Goal: Find specific page/section: Find specific page/section

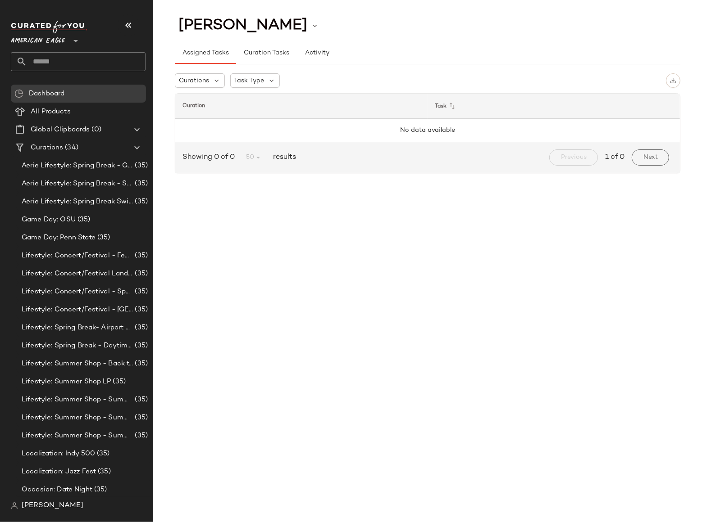
click at [55, 42] on span "American Eagle" at bounding box center [38, 39] width 54 height 16
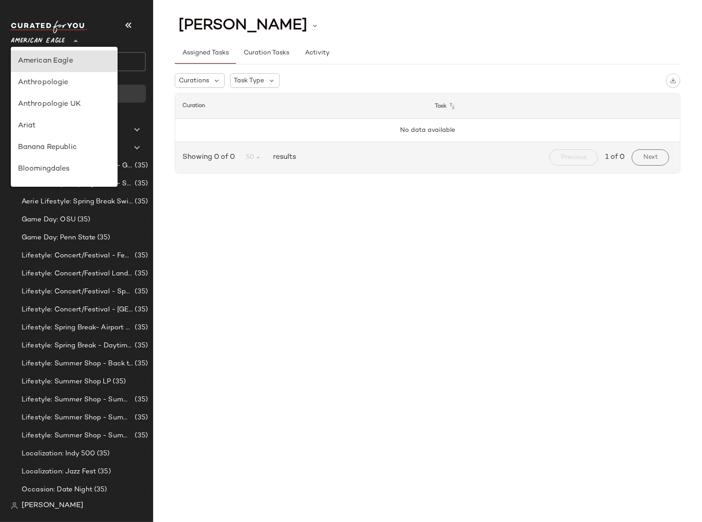
scroll to position [139, 0]
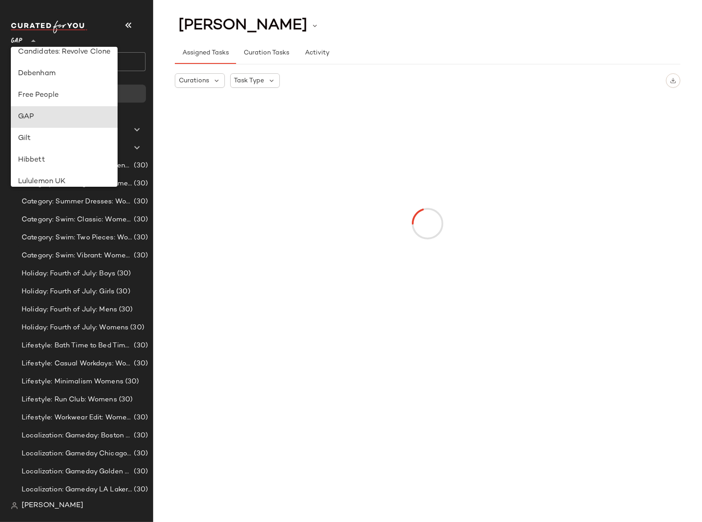
type input "**"
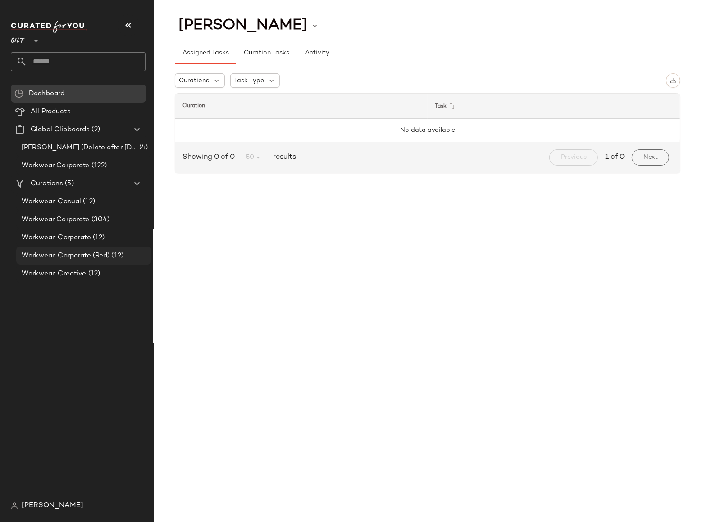
click at [109, 256] on span "Workwear: Corporate (Red)" at bounding box center [66, 256] width 88 height 10
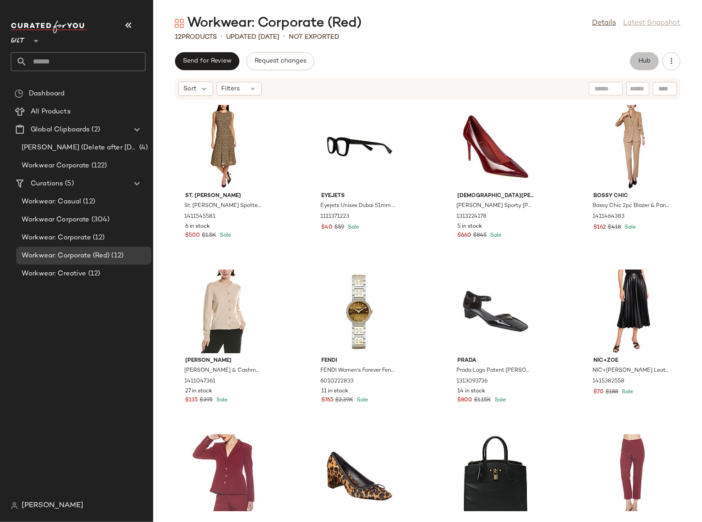
click at [646, 63] on span "Hub" at bounding box center [644, 61] width 13 height 7
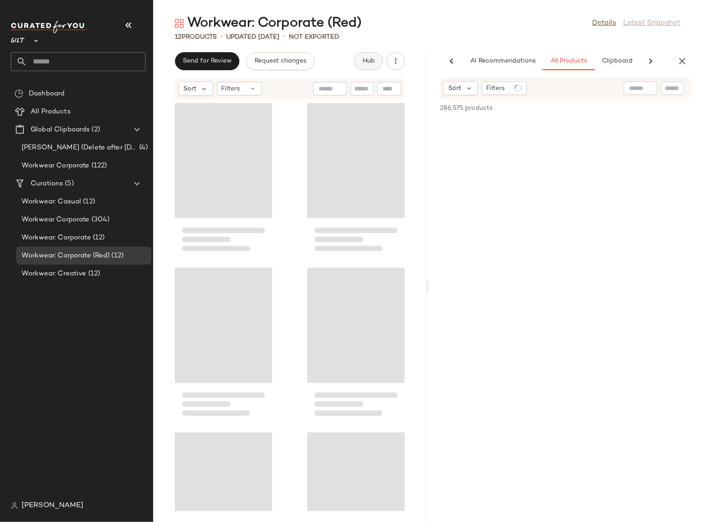
scroll to position [0, 53]
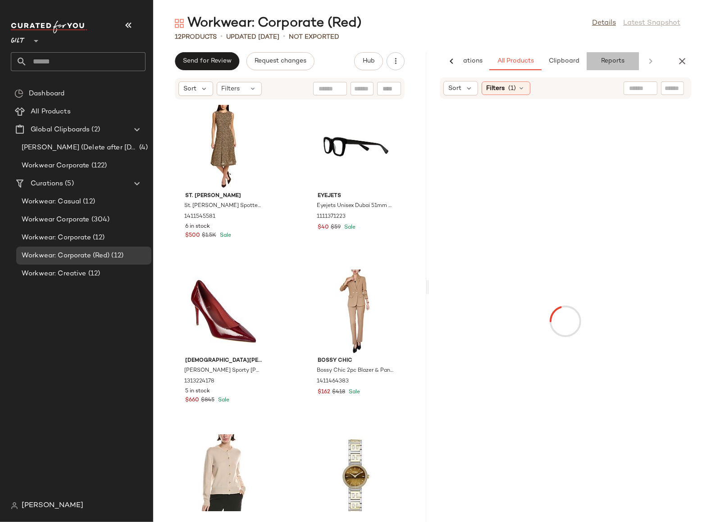
click at [616, 64] on span "Reports" at bounding box center [612, 61] width 24 height 7
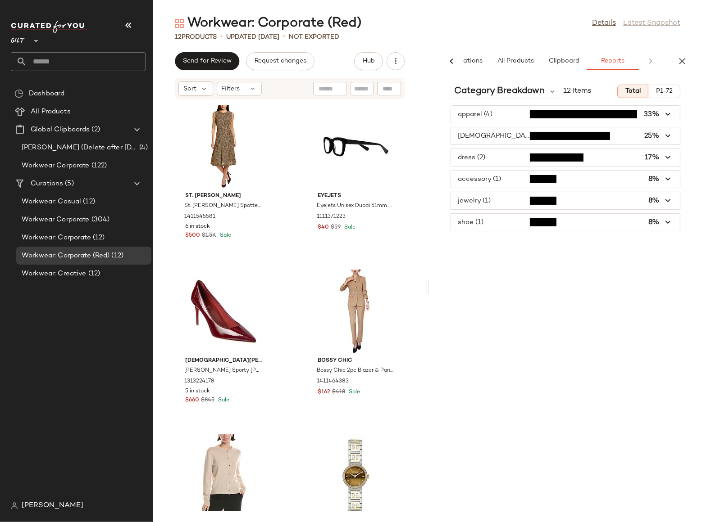
click at [582, 251] on div "Category Breakdown 12 Items Total P1-72 apparel (4) 33% european_designer (3) 2…" at bounding box center [565, 299] width 273 height 445
click at [588, 253] on div "Category Breakdown 12 Items Total P1-72 apparel (4) 33% european_designer (3) 2…" at bounding box center [565, 299] width 273 height 445
click at [567, 251] on div "Category Breakdown 12 Items Total P1-72 apparel (4) 33% european_designer (3) 2…" at bounding box center [565, 299] width 273 height 445
click at [640, 253] on div "Category Breakdown 12 Items Total P1-72 apparel (4) 33% european_designer (3) 2…" at bounding box center [565, 299] width 273 height 445
click at [661, 91] on span "P1-72" at bounding box center [663, 91] width 17 height 7
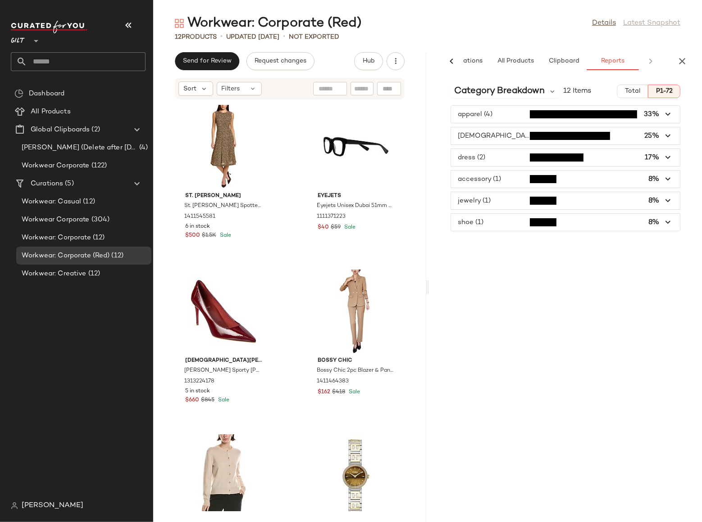
click at [630, 91] on span "Total" at bounding box center [632, 91] width 16 height 7
click at [545, 277] on div "Category Breakdown 12 Items Total P1-72 apparel (4) 33% european_designer (3) 2…" at bounding box center [565, 299] width 273 height 445
click at [571, 277] on div "Category Breakdown 12 Items Total P1-72 apparel (4) 33% european_designer (3) 2…" at bounding box center [565, 299] width 273 height 445
click at [82, 163] on span "Workwear Corporate" at bounding box center [56, 166] width 68 height 10
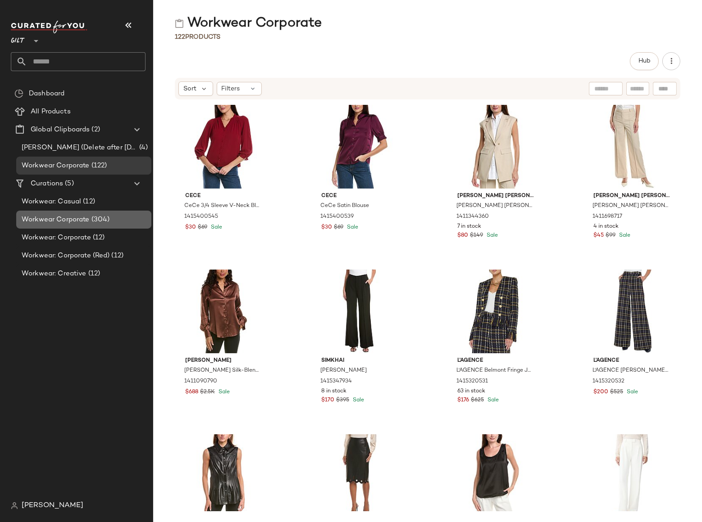
click at [56, 216] on span "Workwear Corporate" at bounding box center [56, 220] width 68 height 10
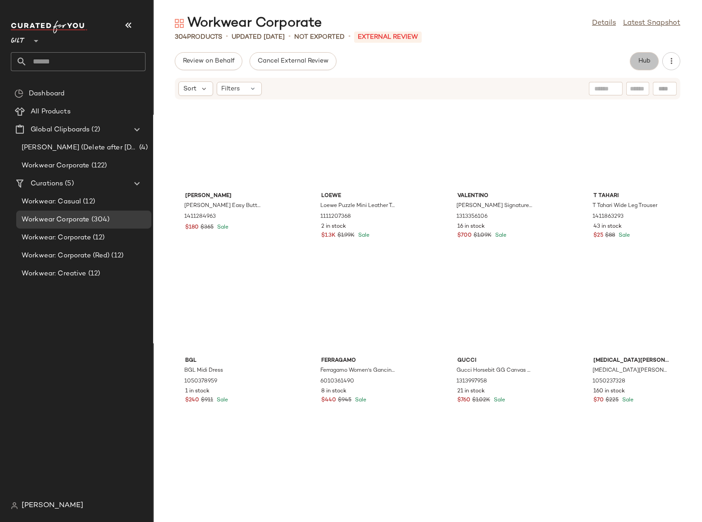
click at [643, 64] on span "Hub" at bounding box center [644, 61] width 13 height 7
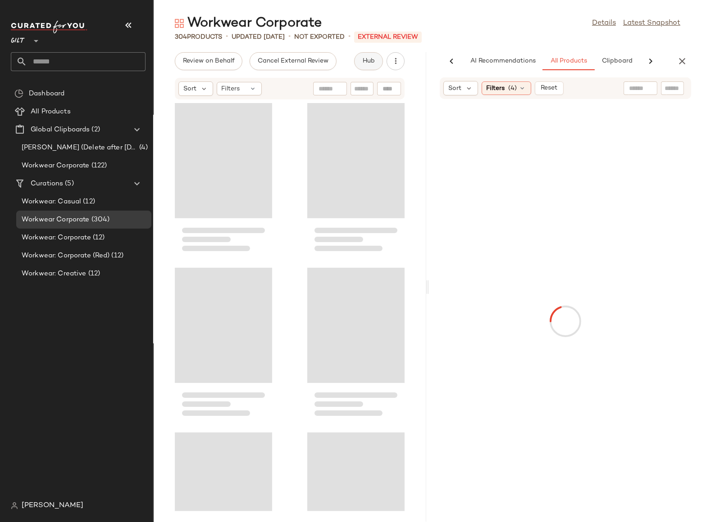
scroll to position [0, 53]
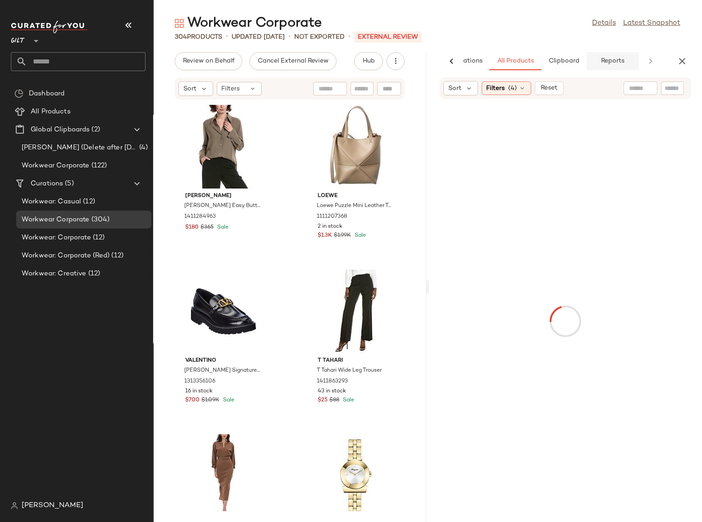
click at [618, 67] on button "Reports" at bounding box center [612, 61] width 52 height 18
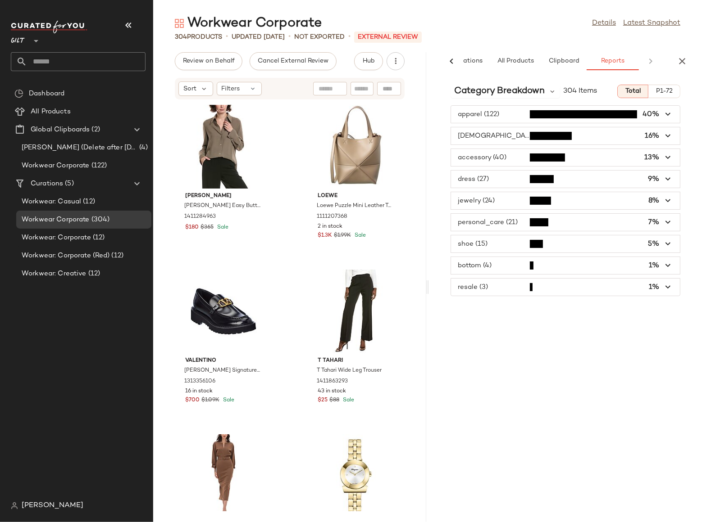
click at [497, 287] on span "button" at bounding box center [565, 287] width 229 height 17
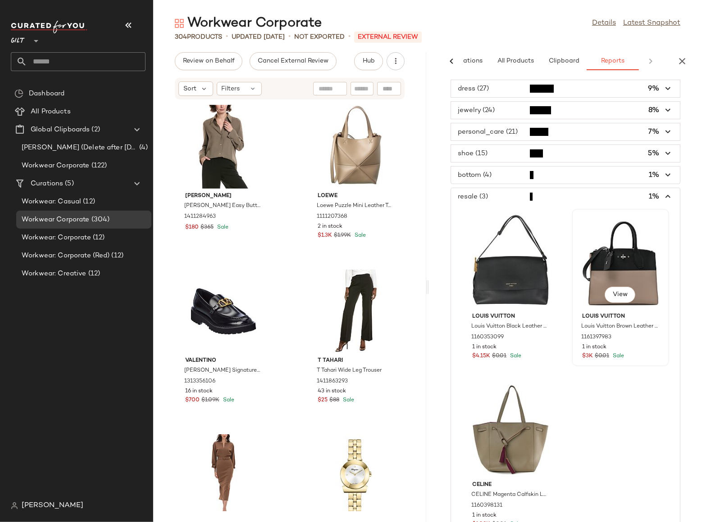
scroll to position [110, 0]
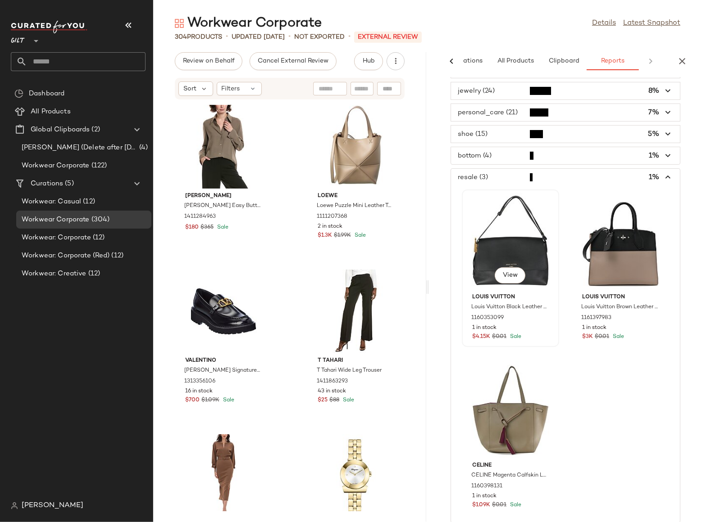
click at [547, 227] on div "View" at bounding box center [510, 241] width 91 height 97
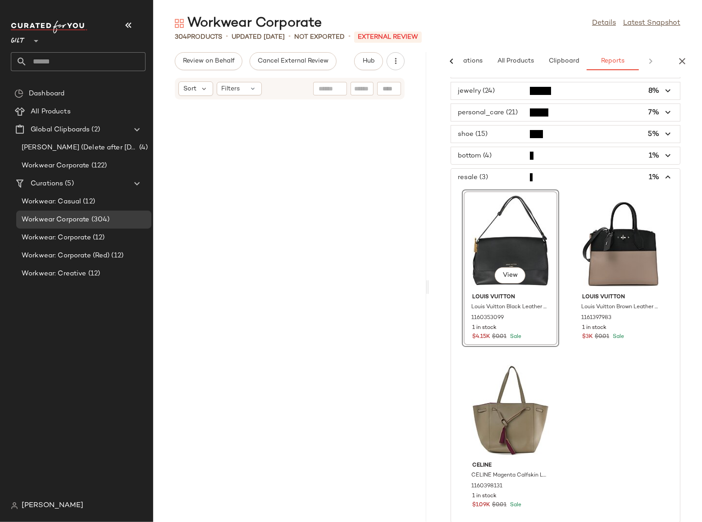
scroll to position [1813, 0]
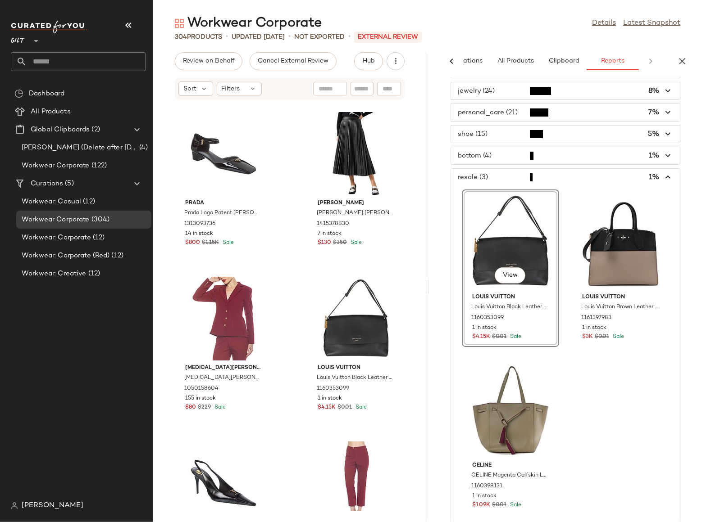
click at [548, 211] on div "View" at bounding box center [510, 241] width 91 height 97
click at [386, 290] on img at bounding box center [388, 288] width 5 height 5
click at [650, 202] on div "View" at bounding box center [620, 241] width 91 height 97
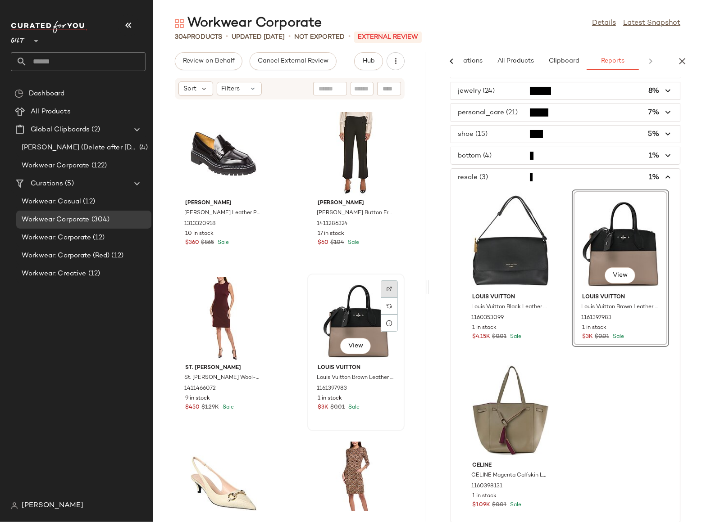
click at [386, 290] on img at bounding box center [388, 288] width 5 height 5
click at [544, 376] on div "View" at bounding box center [510, 409] width 91 height 97
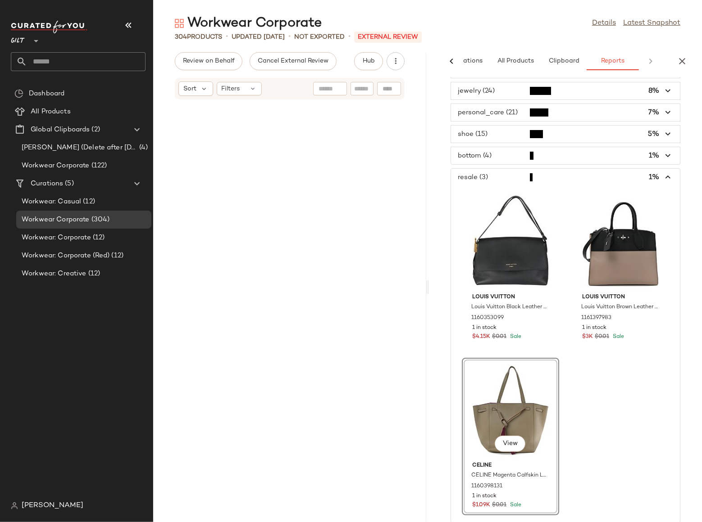
scroll to position [10386, 0]
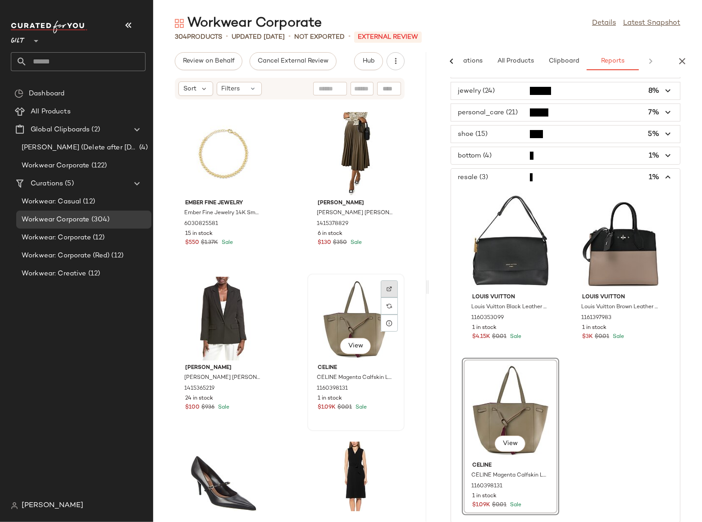
click at [387, 298] on div at bounding box center [389, 306] width 17 height 17
click at [543, 316] on img "button" at bounding box center [542, 318] width 5 height 5
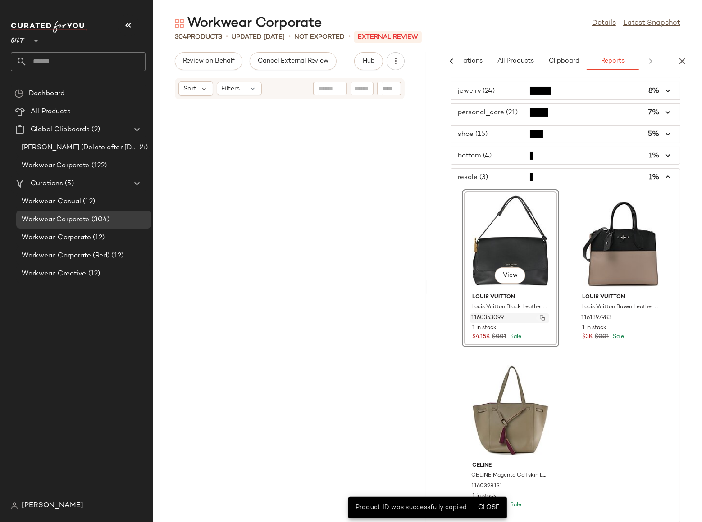
scroll to position [1813, 0]
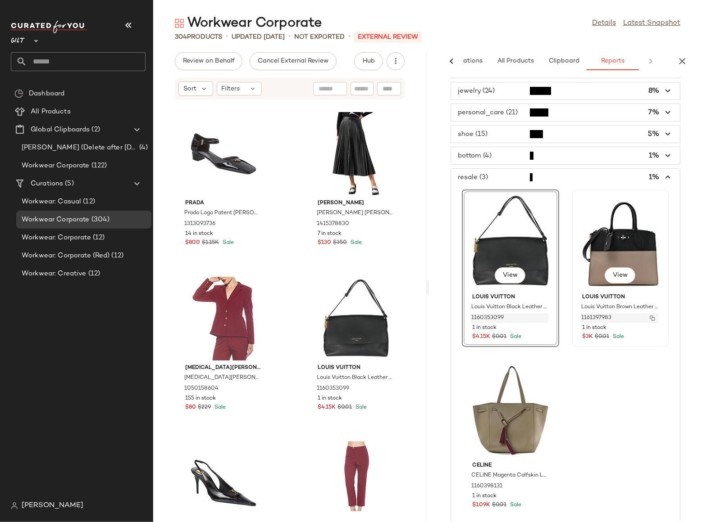
click at [649, 318] on img "button" at bounding box center [651, 318] width 5 height 5
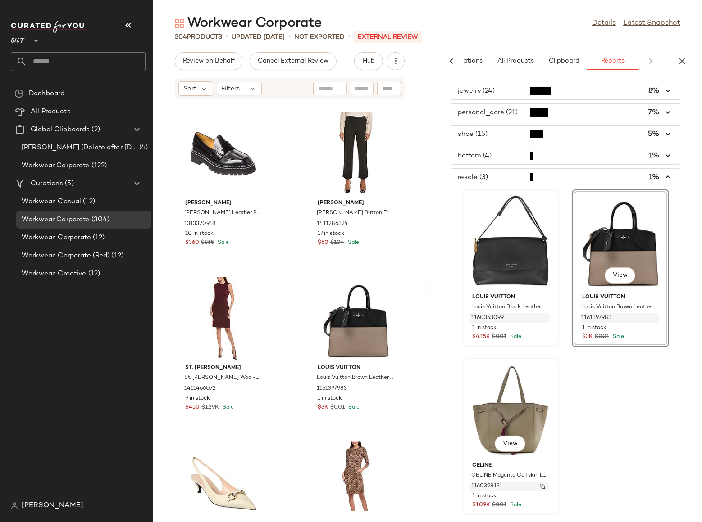
click at [542, 487] on img "button" at bounding box center [542, 486] width 5 height 5
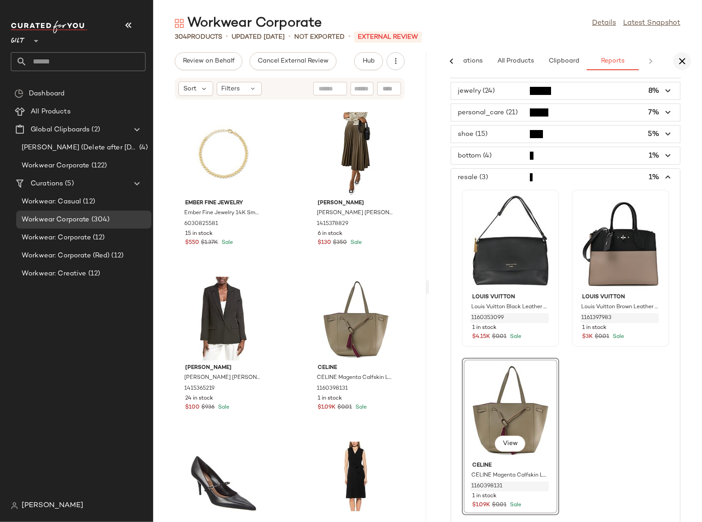
click at [683, 60] on icon "button" at bounding box center [682, 61] width 11 height 11
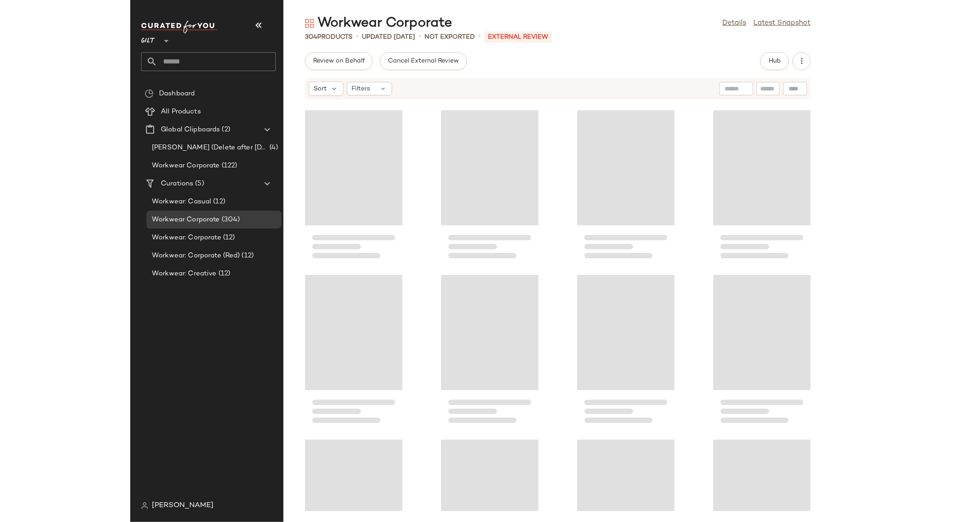
scroll to position [4946, 0]
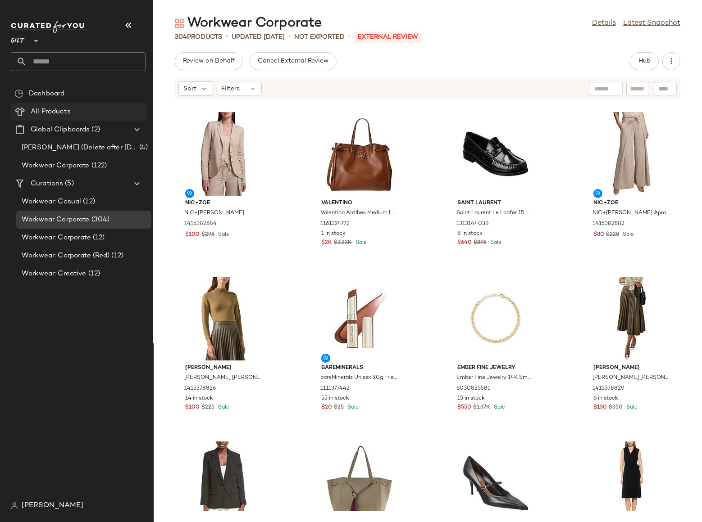
click at [36, 107] on span "All Products" at bounding box center [51, 112] width 40 height 10
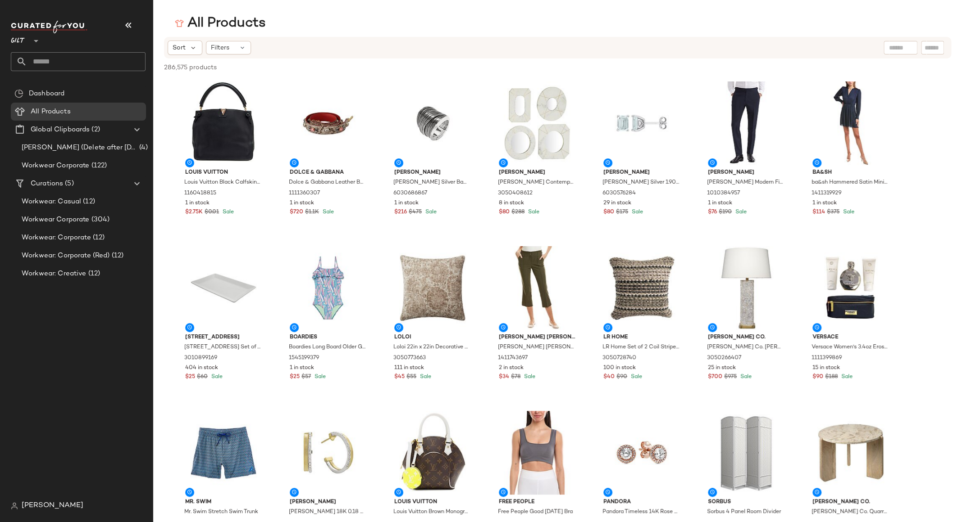
click at [701, 49] on input "text" at bounding box center [932, 47] width 16 height 9
click at [701, 32] on div "All Products Sort Filters Filter Filter 286,575 products • 0 selected Deselect …" at bounding box center [481, 268] width 962 height 508
click at [672, 32] on div "All Products Sort Filters 286,575 products • 0 selected Deselect All Louis Vuit…" at bounding box center [481, 268] width 962 height 508
click at [237, 46] on div "Filters" at bounding box center [228, 48] width 45 height 14
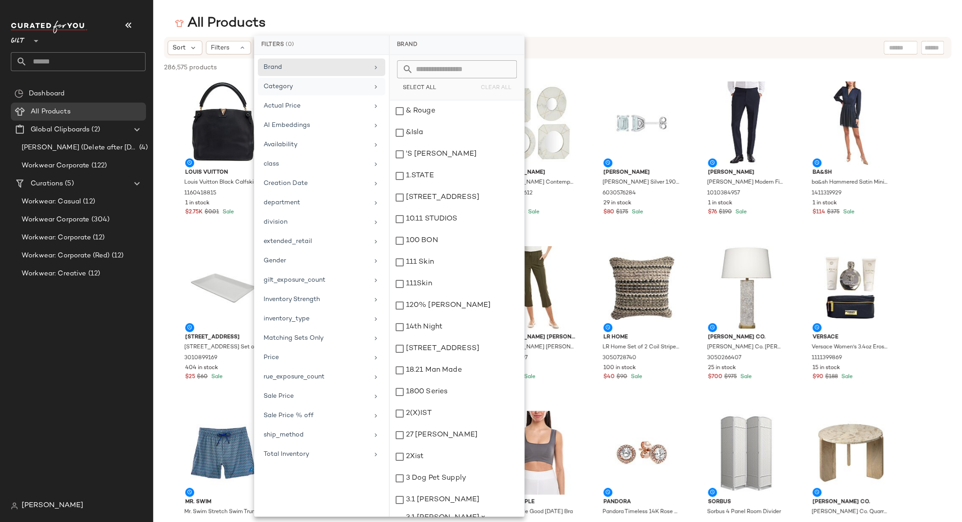
click at [298, 87] on div "Category" at bounding box center [315, 86] width 105 height 9
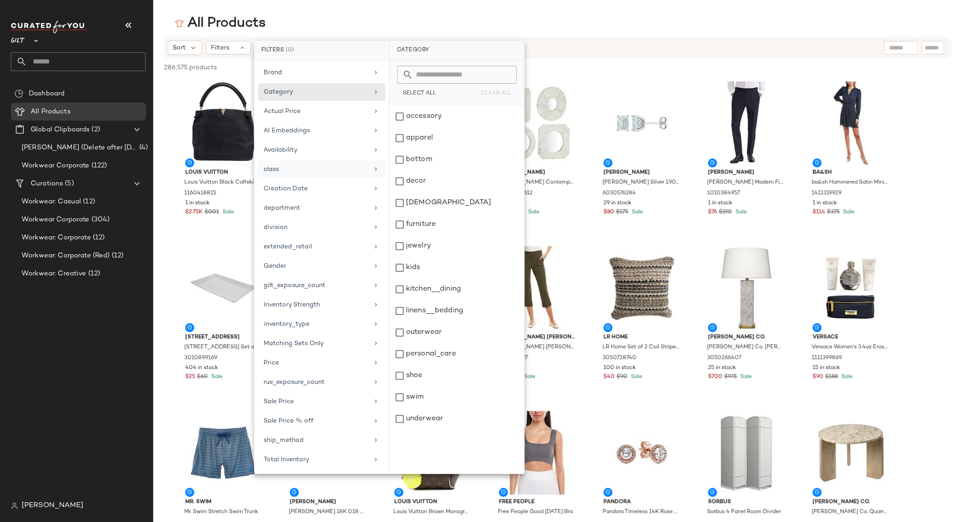
click at [289, 166] on div "class" at bounding box center [315, 169] width 105 height 9
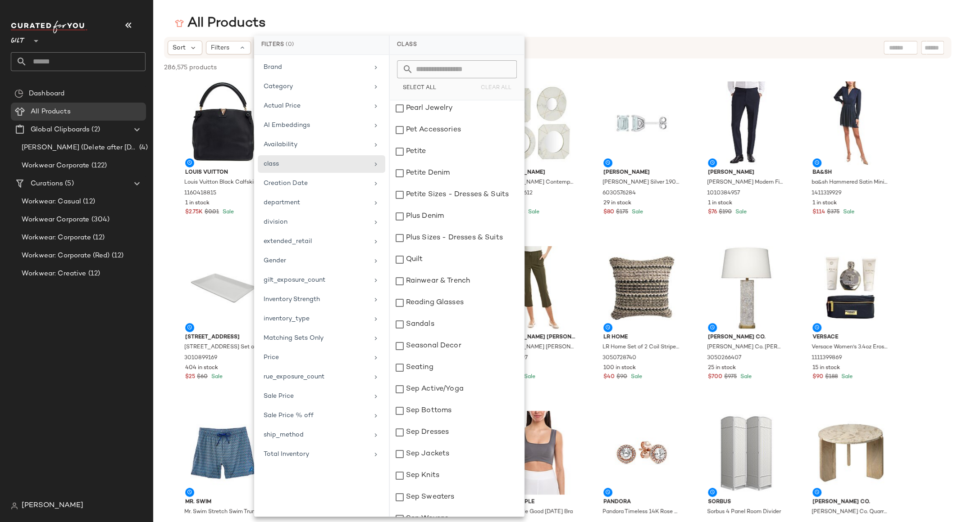
scroll to position [2640, 0]
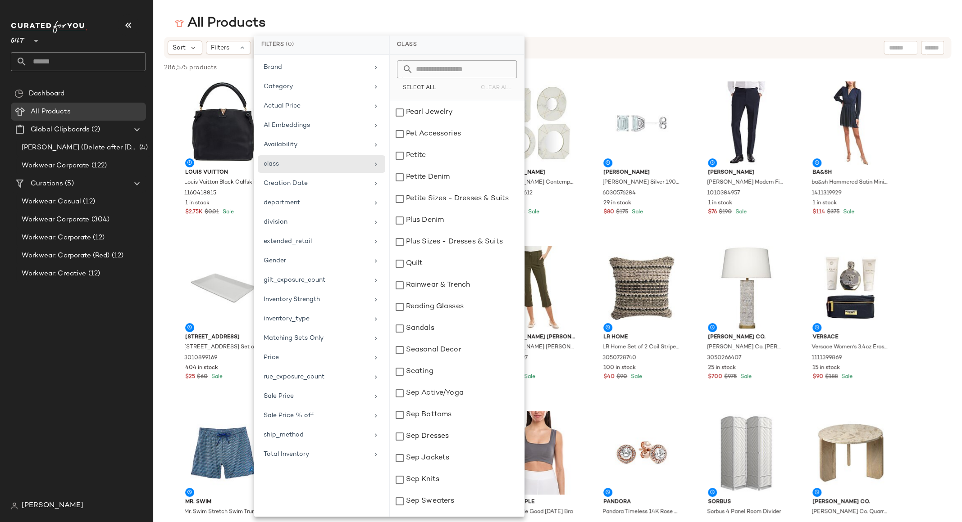
click at [445, 69] on input "text" at bounding box center [462, 69] width 98 height 18
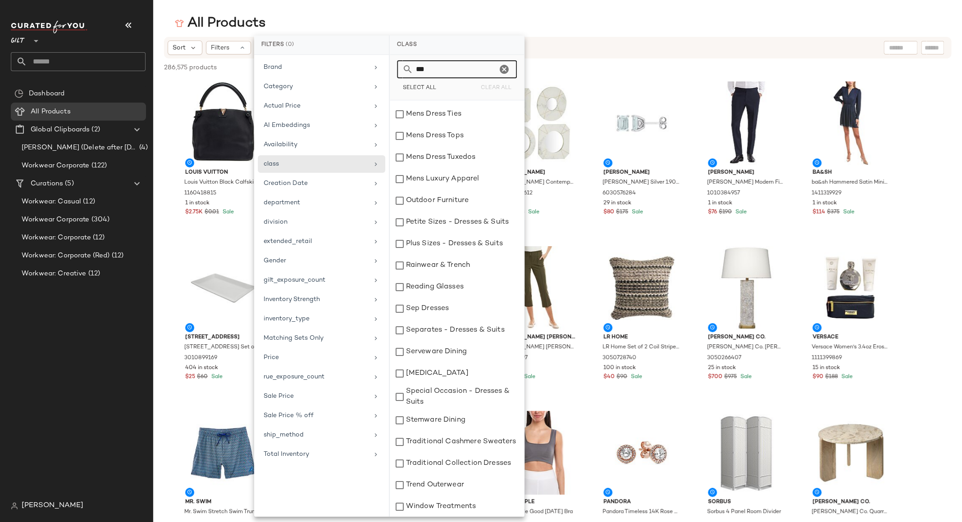
scroll to position [0, 0]
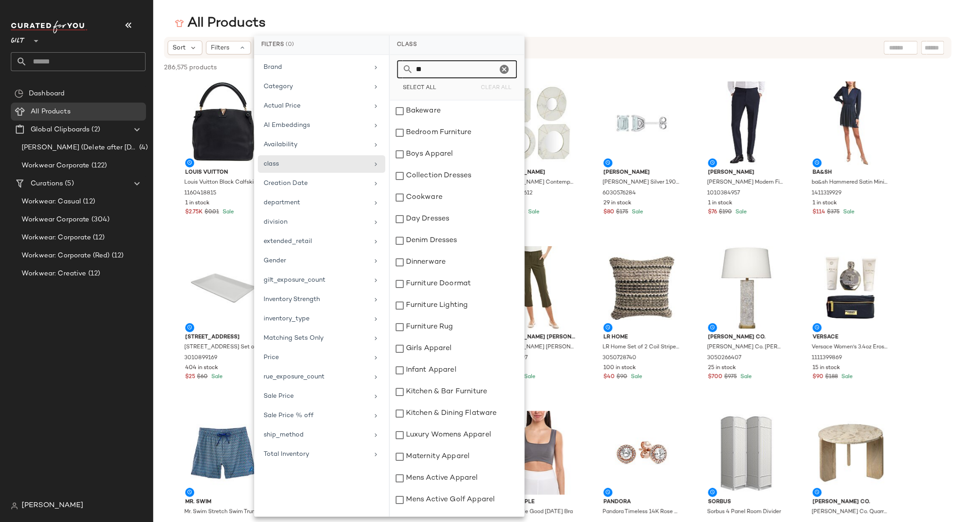
type input "*"
click at [282, 89] on div "Category" at bounding box center [315, 86] width 105 height 9
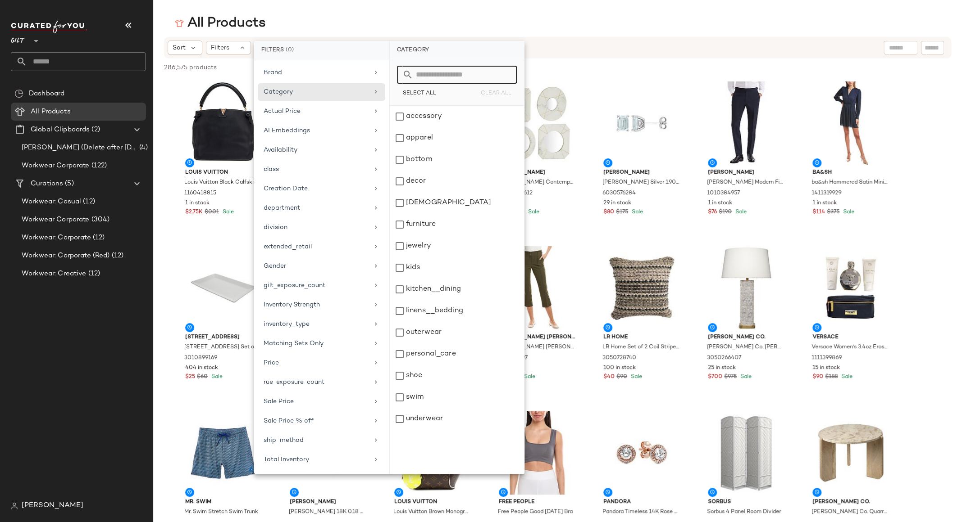
click at [445, 78] on input "text" at bounding box center [462, 75] width 98 height 18
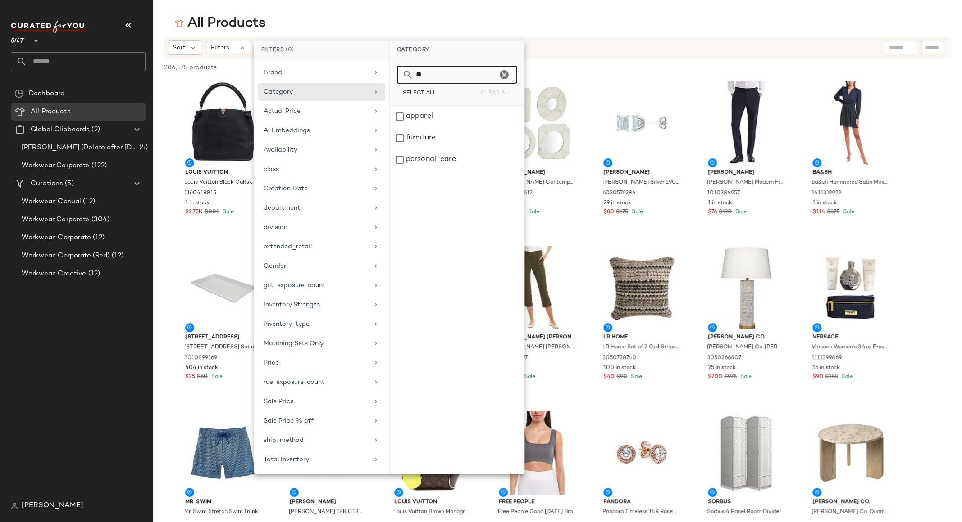
type input "*"
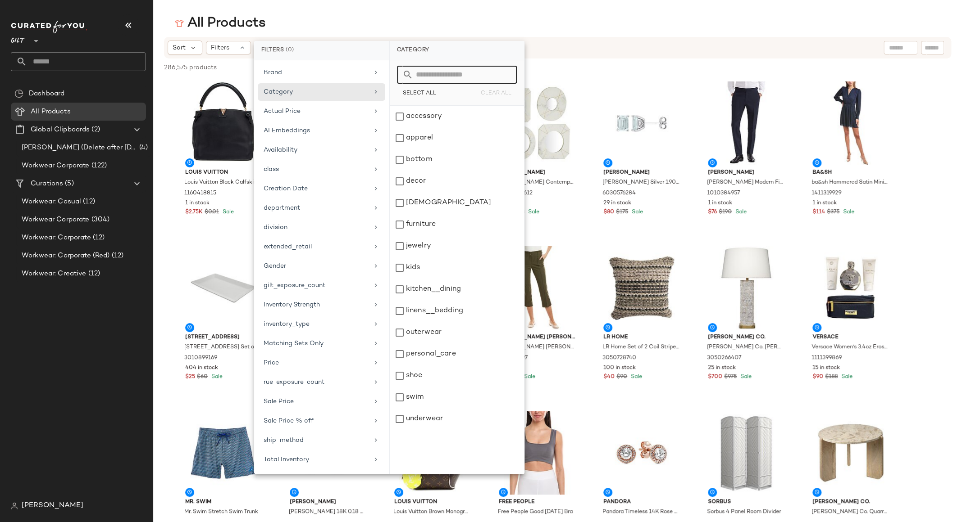
click at [694, 32] on div "All Products" at bounding box center [557, 23] width 808 height 18
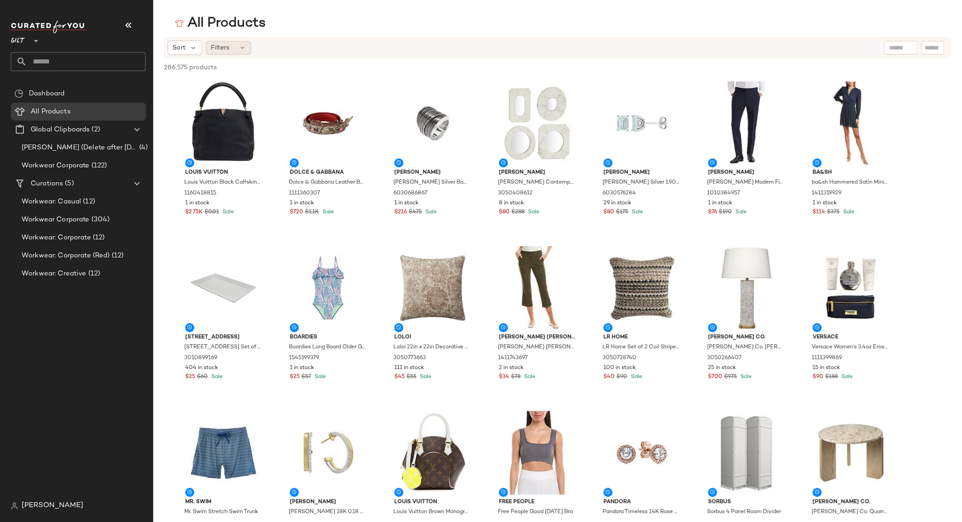
click at [234, 50] on div "Filters" at bounding box center [228, 48] width 45 height 14
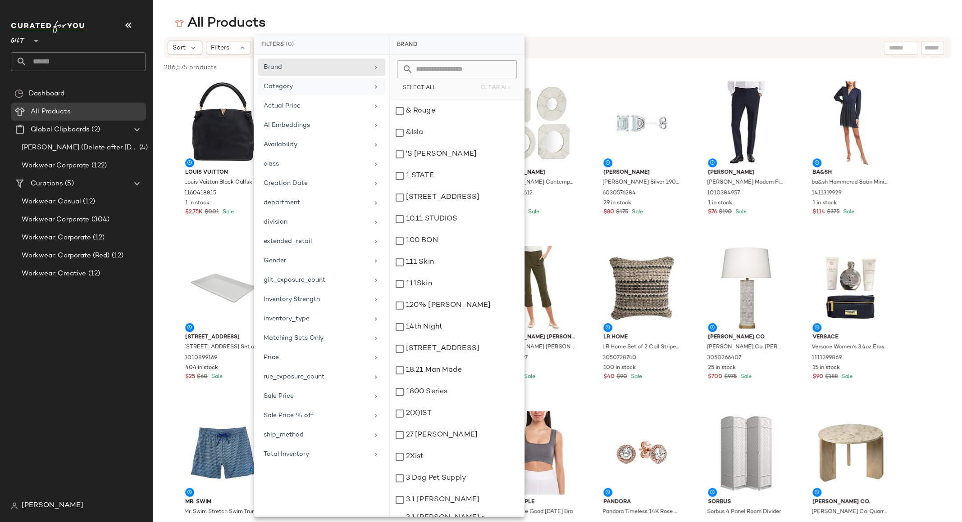
click at [317, 83] on div "Category" at bounding box center [315, 86] width 105 height 9
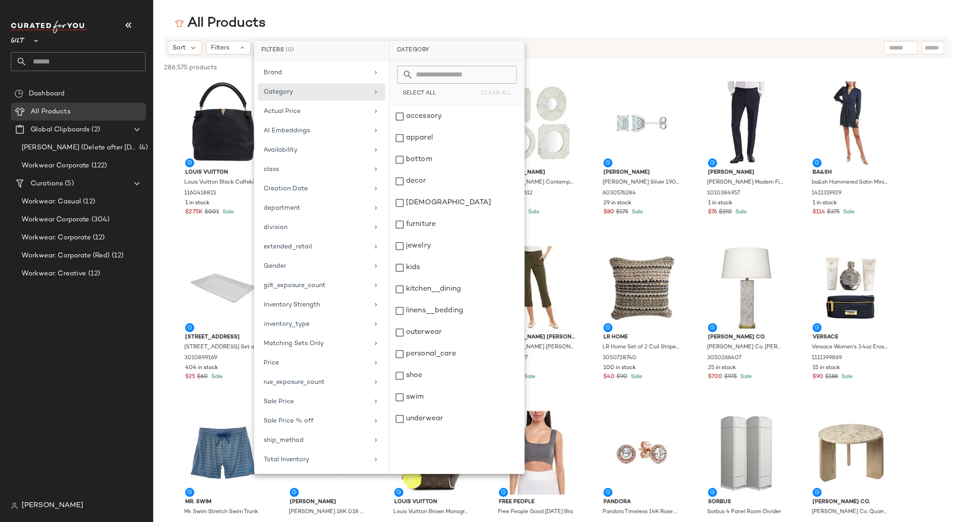
click at [411, 19] on div "All Products" at bounding box center [557, 23] width 808 height 18
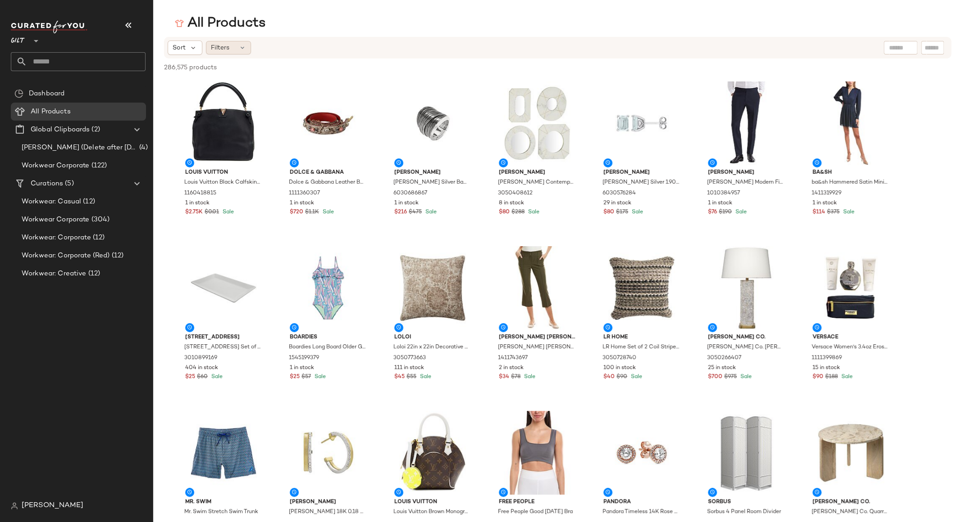
click at [219, 51] on span "Filters" at bounding box center [220, 47] width 18 height 9
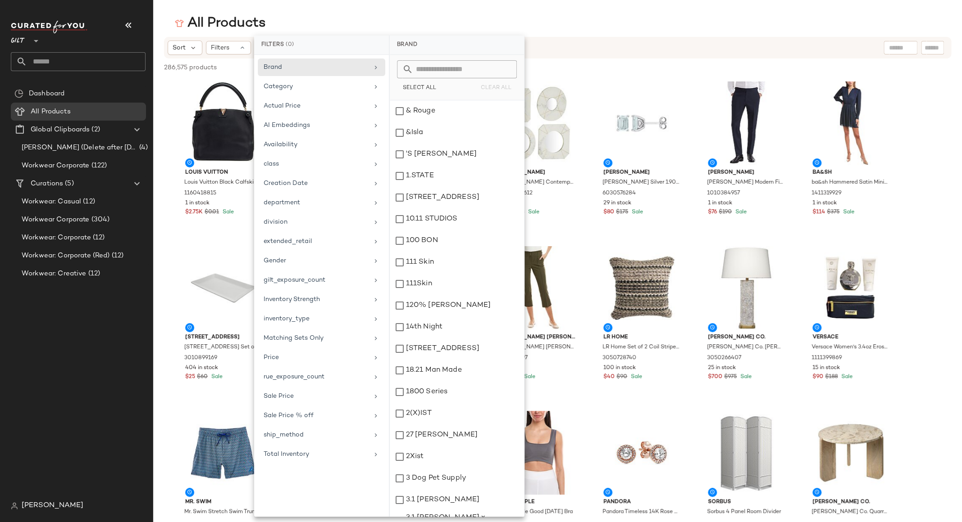
click at [563, 30] on div "All Products" at bounding box center [557, 23] width 808 height 18
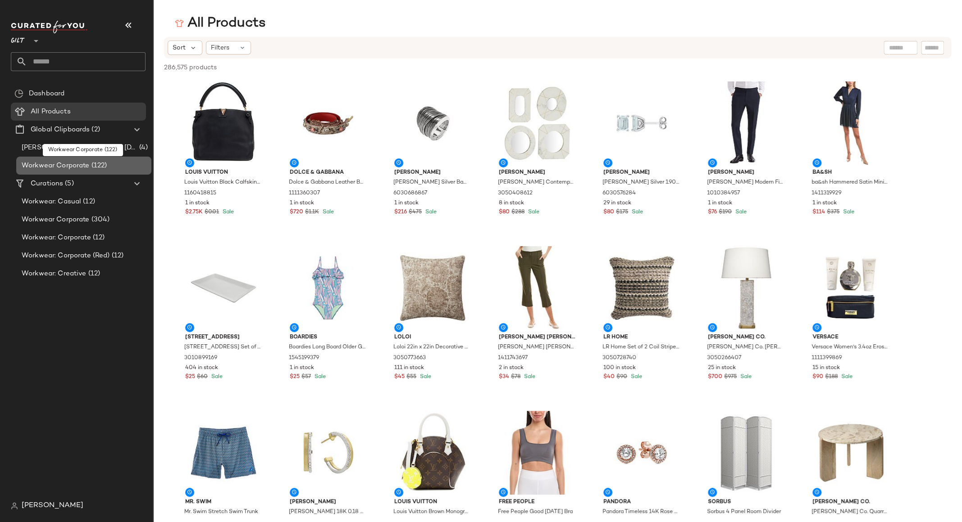
click at [81, 165] on span "Workwear Corporate" at bounding box center [56, 166] width 68 height 10
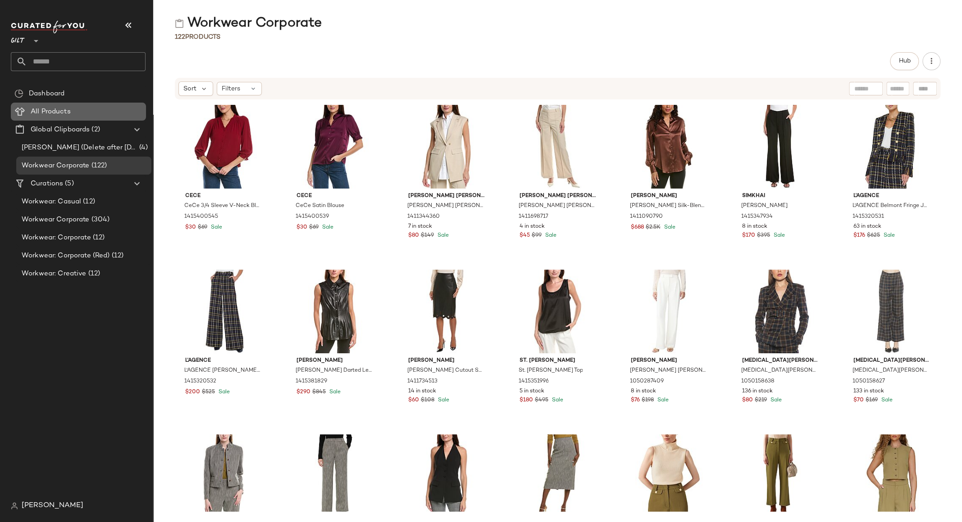
click at [46, 114] on span "All Products" at bounding box center [51, 112] width 40 height 10
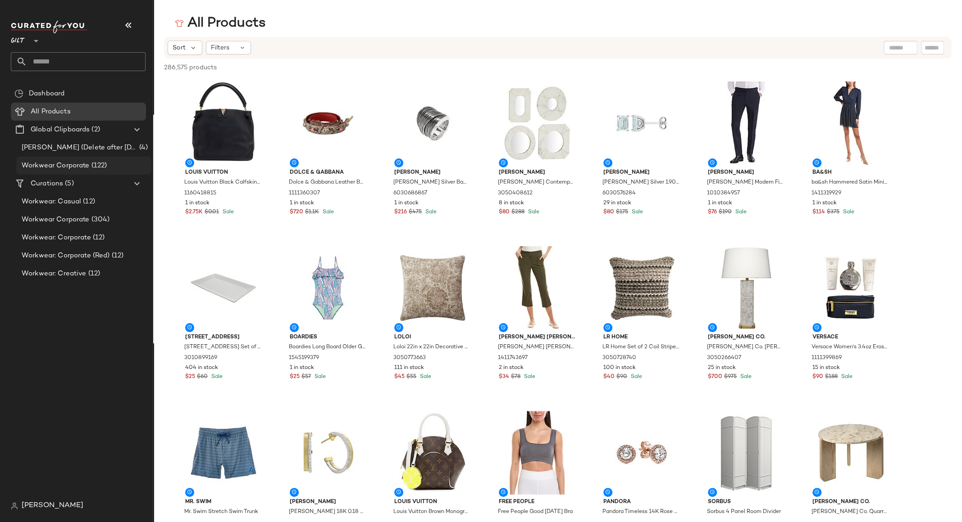
click at [62, 165] on span "Workwear Corporate" at bounding box center [56, 166] width 68 height 10
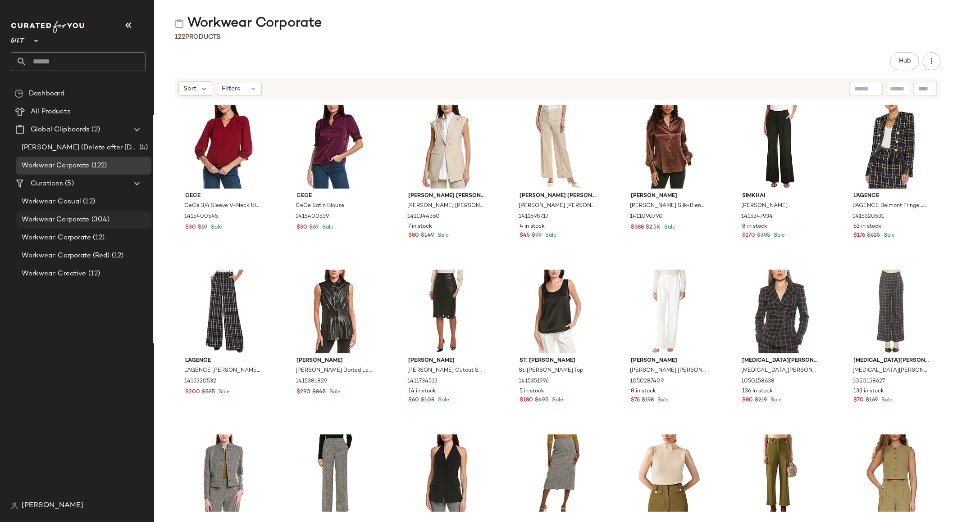
click at [82, 218] on span "Workwear Corporate" at bounding box center [56, 220] width 68 height 10
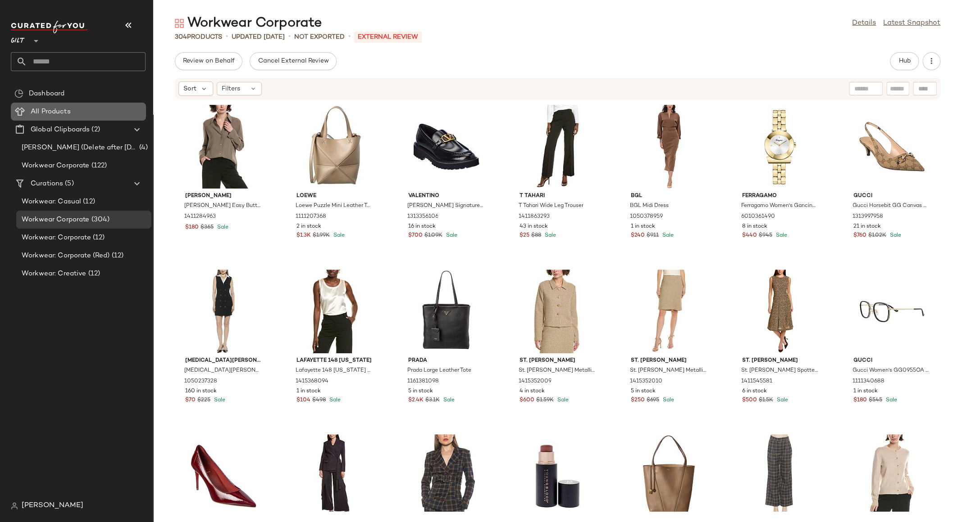
click at [49, 112] on span "All Products" at bounding box center [51, 112] width 40 height 10
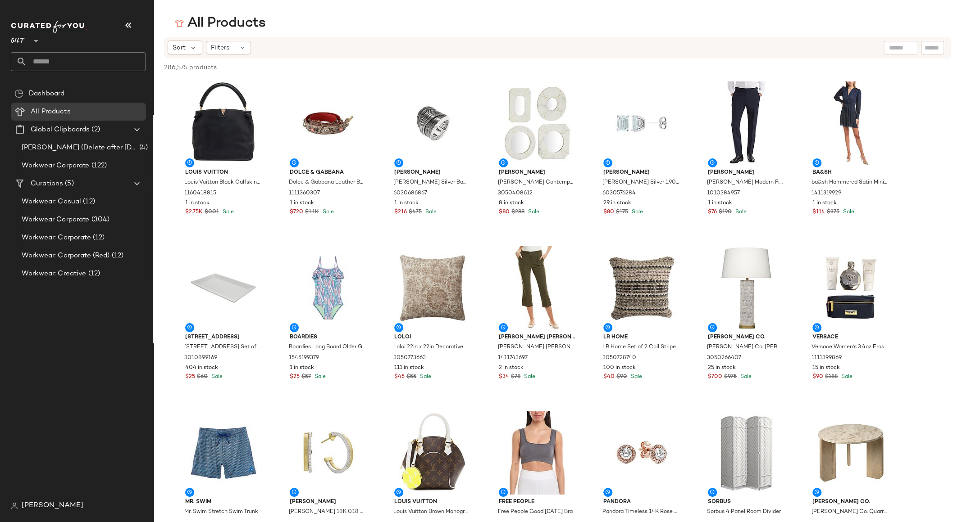
click at [67, 218] on span "Workwear Corporate" at bounding box center [56, 220] width 68 height 10
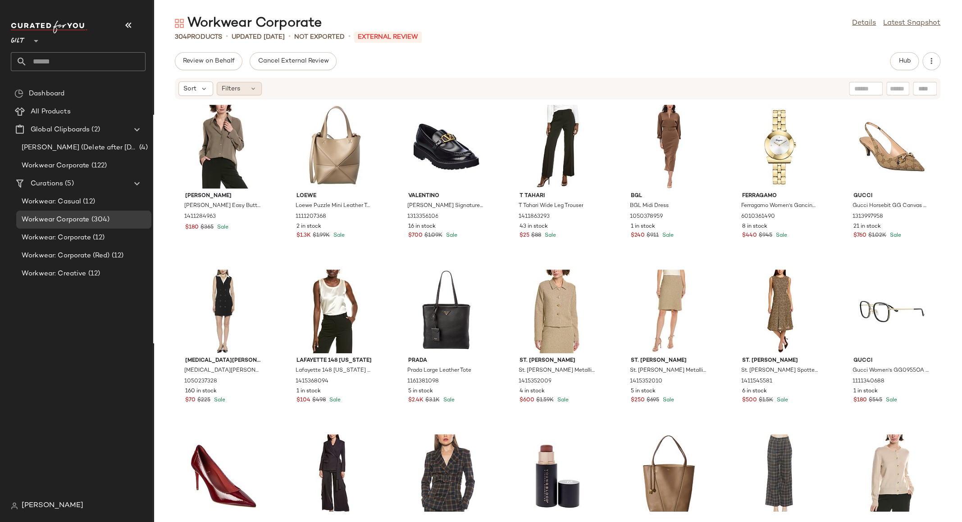
click at [237, 93] on span "Filters" at bounding box center [231, 88] width 18 height 9
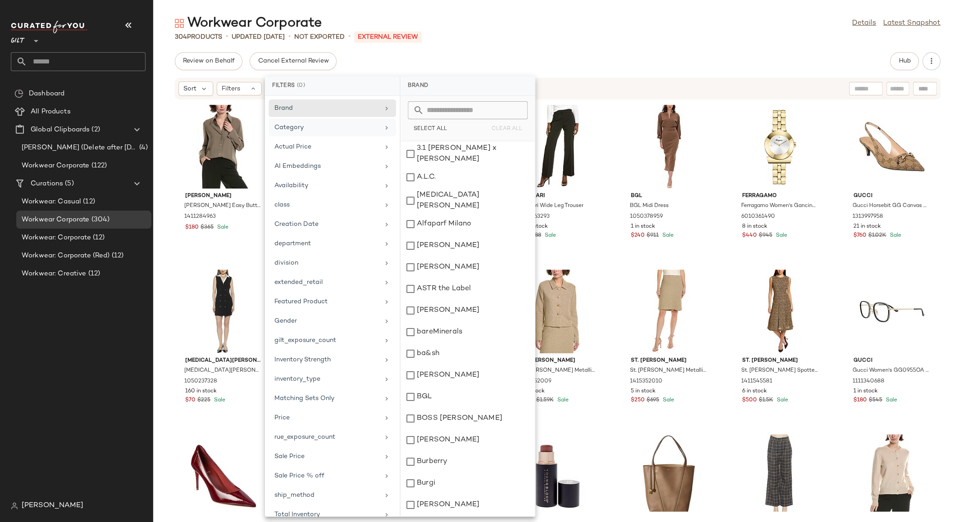
click at [300, 130] on div "Category" at bounding box center [326, 127] width 105 height 9
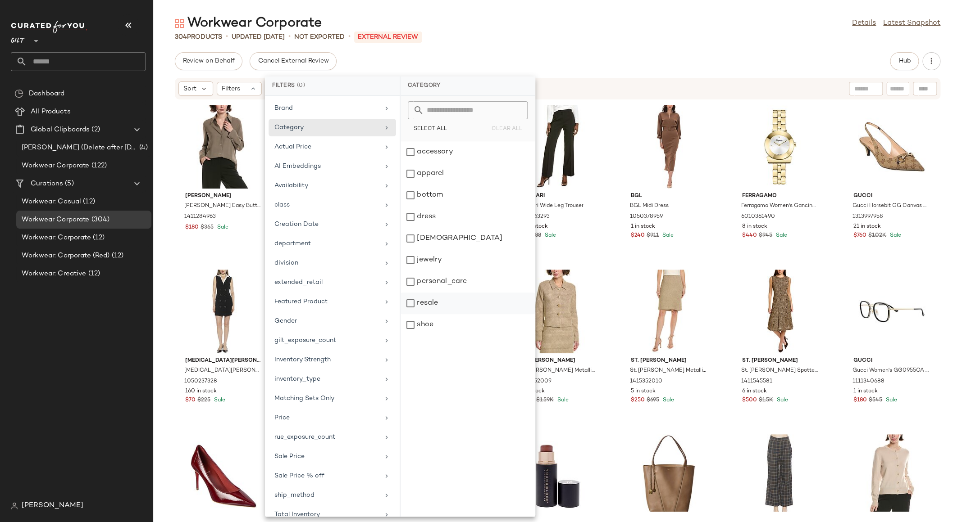
click at [440, 314] on div "resale" at bounding box center [467, 325] width 134 height 22
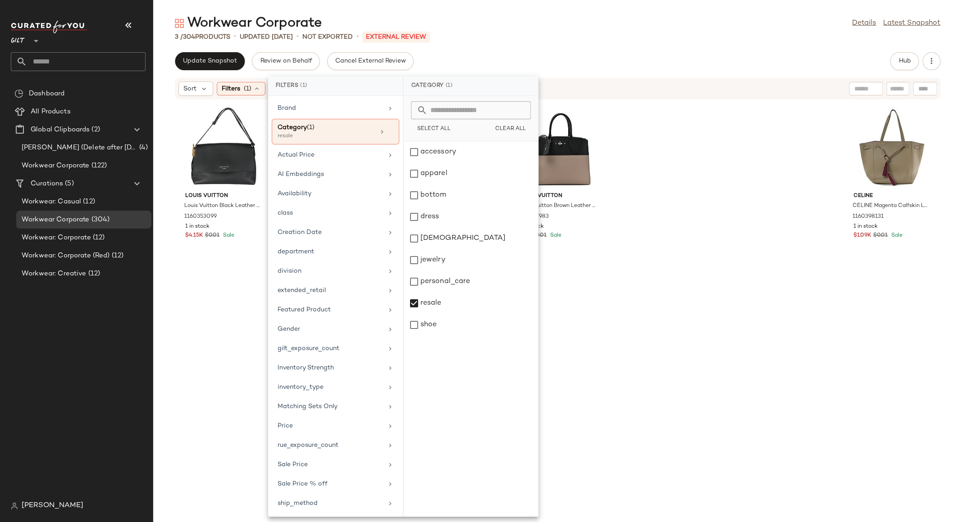
click at [665, 44] on div "Workwear Corporate Details Latest Snapshot 3 / 304 Products • updated Aug 20th …" at bounding box center [557, 268] width 808 height 508
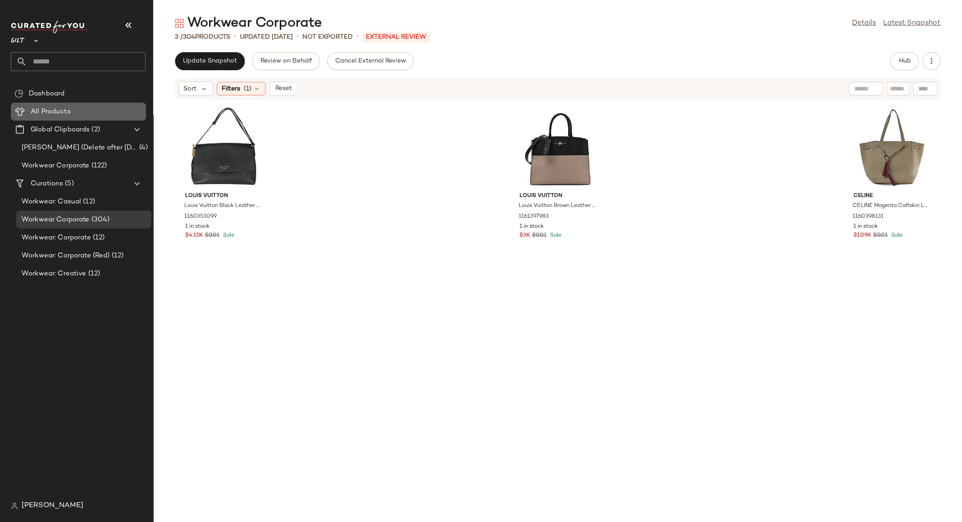
click at [49, 112] on span "All Products" at bounding box center [51, 112] width 40 height 10
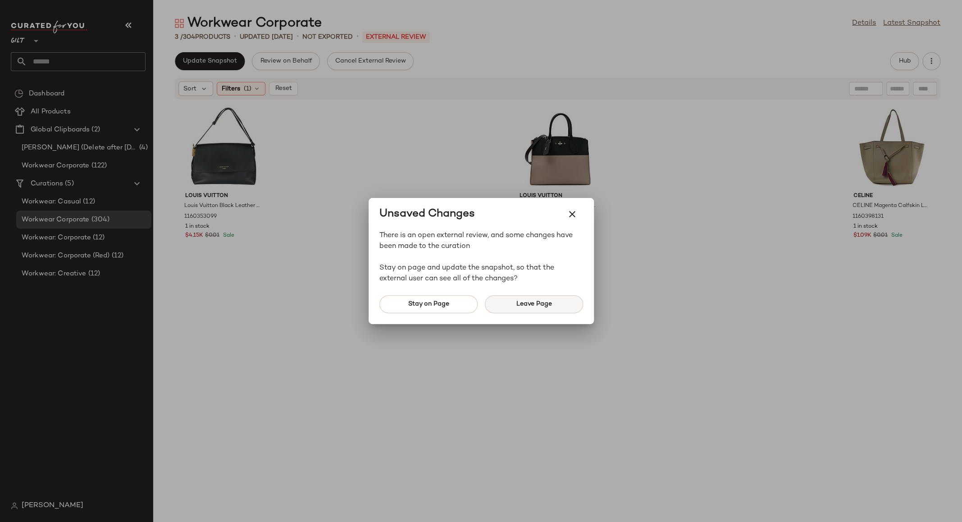
click at [543, 306] on span "Leave Page" at bounding box center [533, 304] width 36 height 7
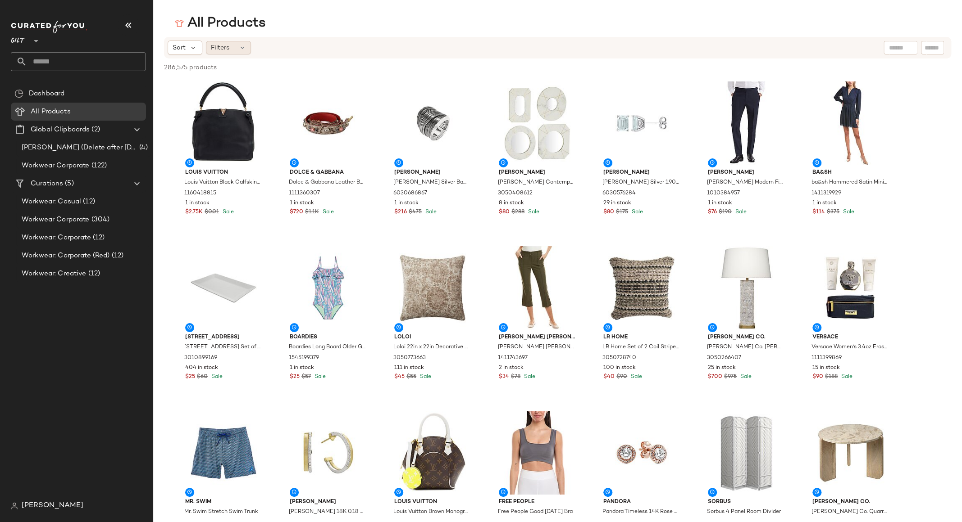
click at [235, 49] on div "Filters" at bounding box center [228, 48] width 45 height 14
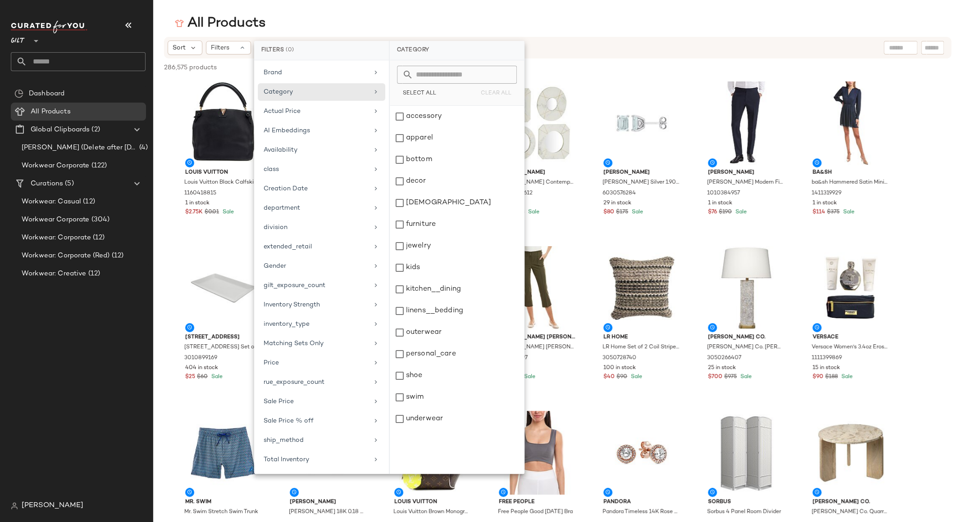
click at [534, 30] on div "All Products" at bounding box center [557, 23] width 808 height 18
